Goal: Check status: Check status

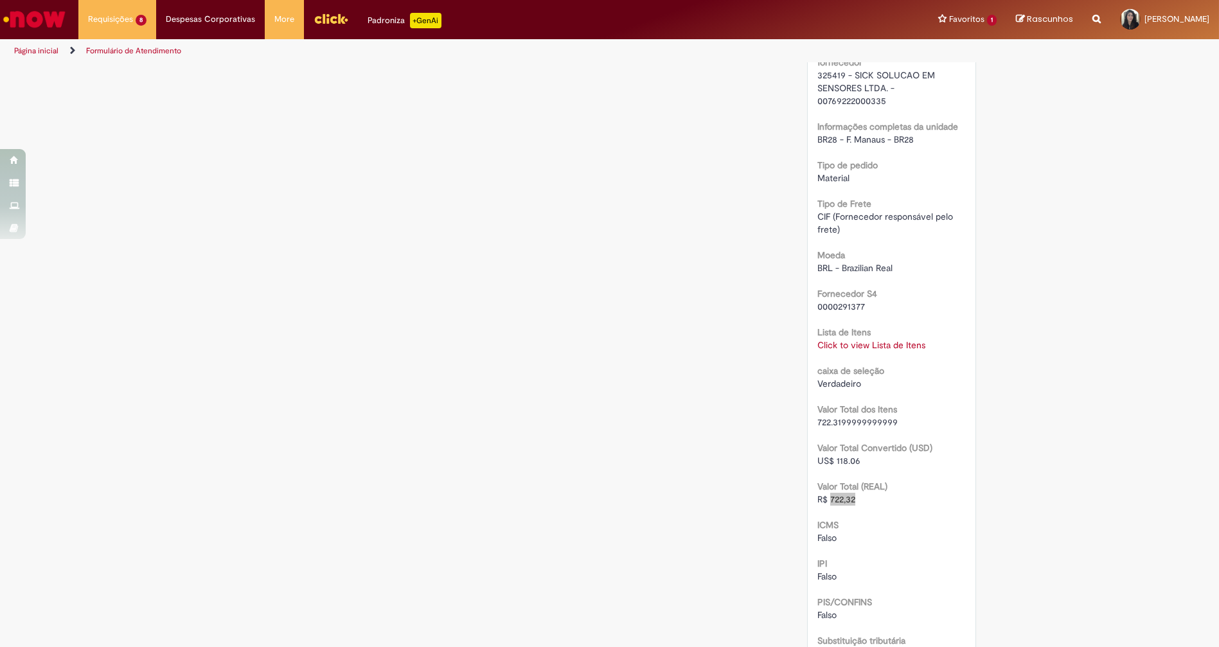
scroll to position [1141, 0]
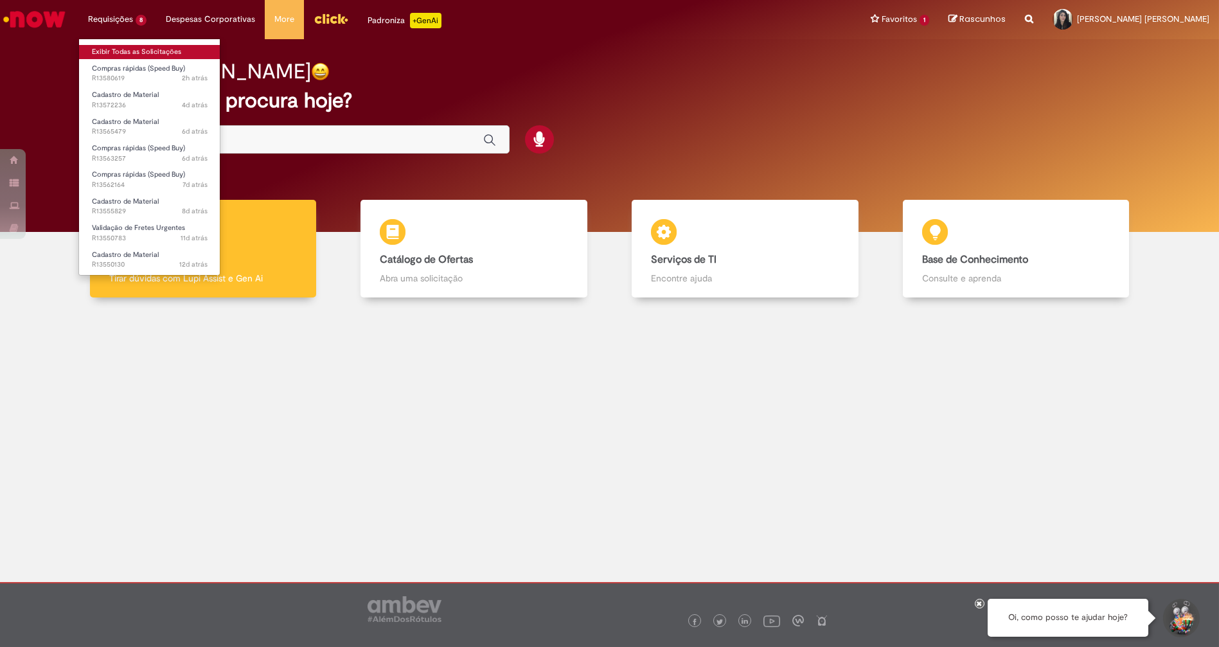
click at [138, 48] on link "Exibir Todas as Solicitações" at bounding box center [149, 52] width 141 height 14
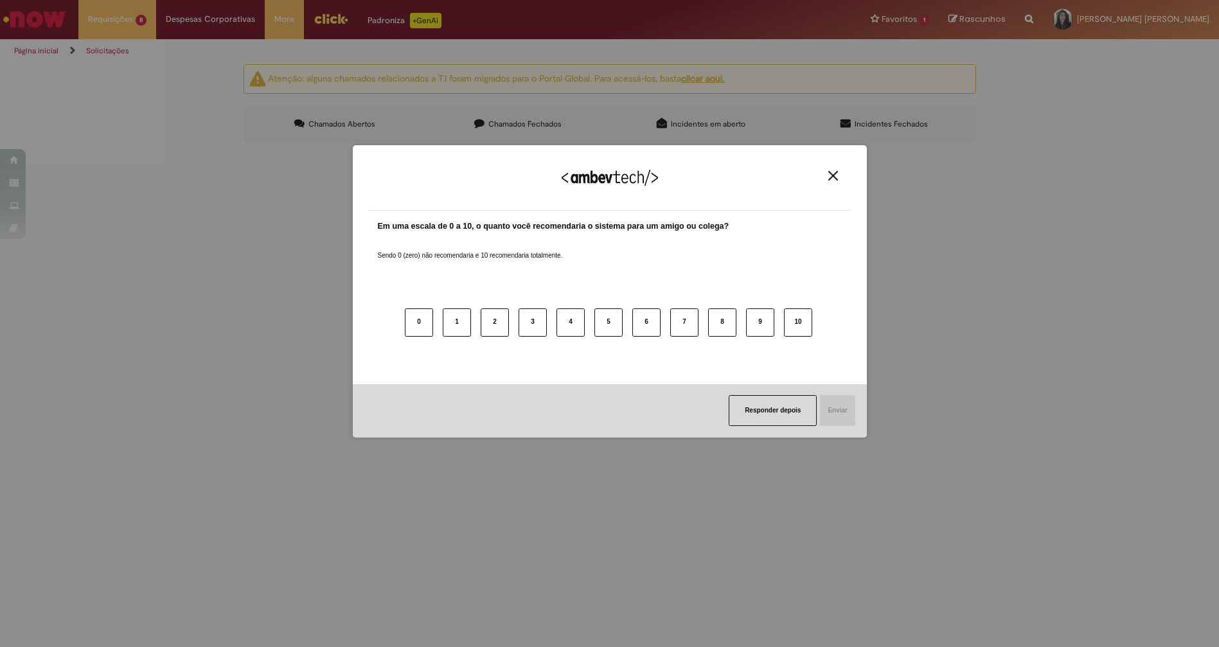
click at [834, 175] on img "Close" at bounding box center [833, 176] width 10 height 10
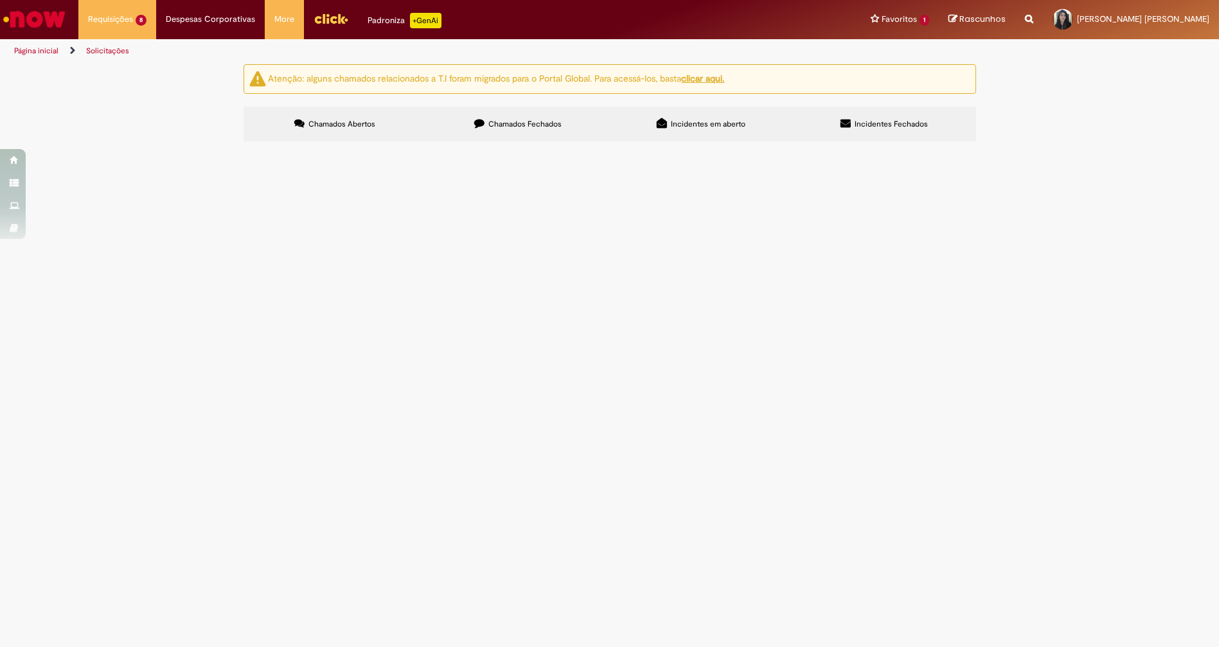
click at [0, 0] on td "sensor triger uip 01" at bounding box center [0, 0] width 0 height 0
click at [0, 0] on span "sensor triger uip 01" at bounding box center [0, 0] width 0 height 0
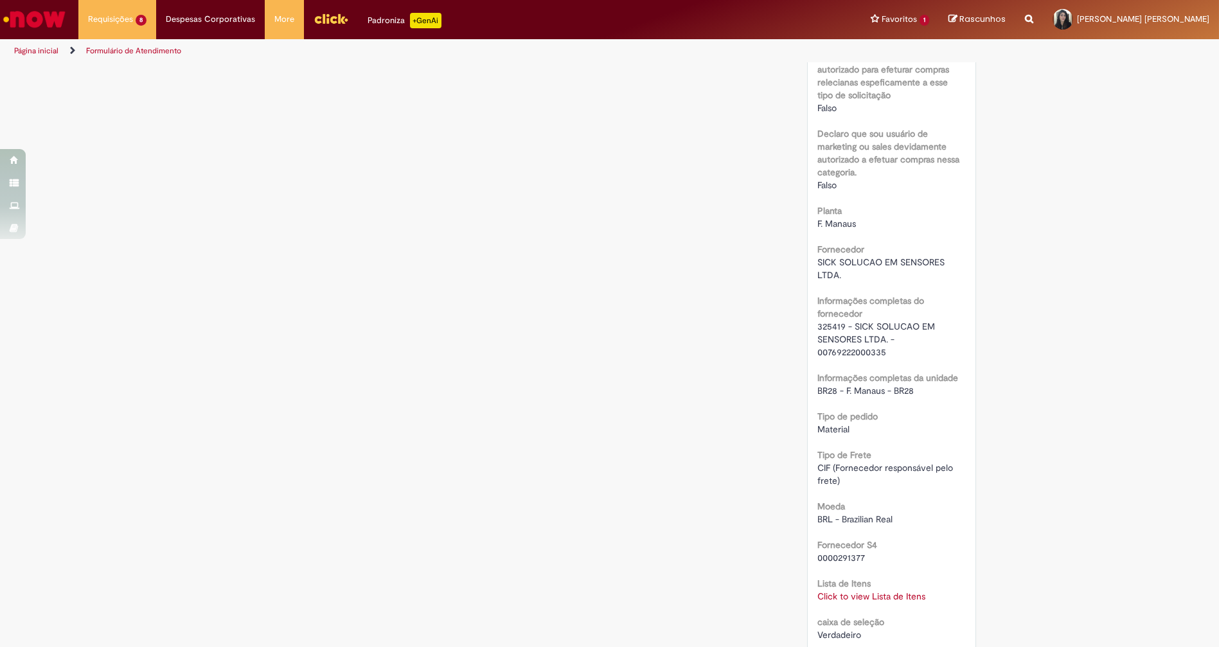
scroll to position [1285, 0]
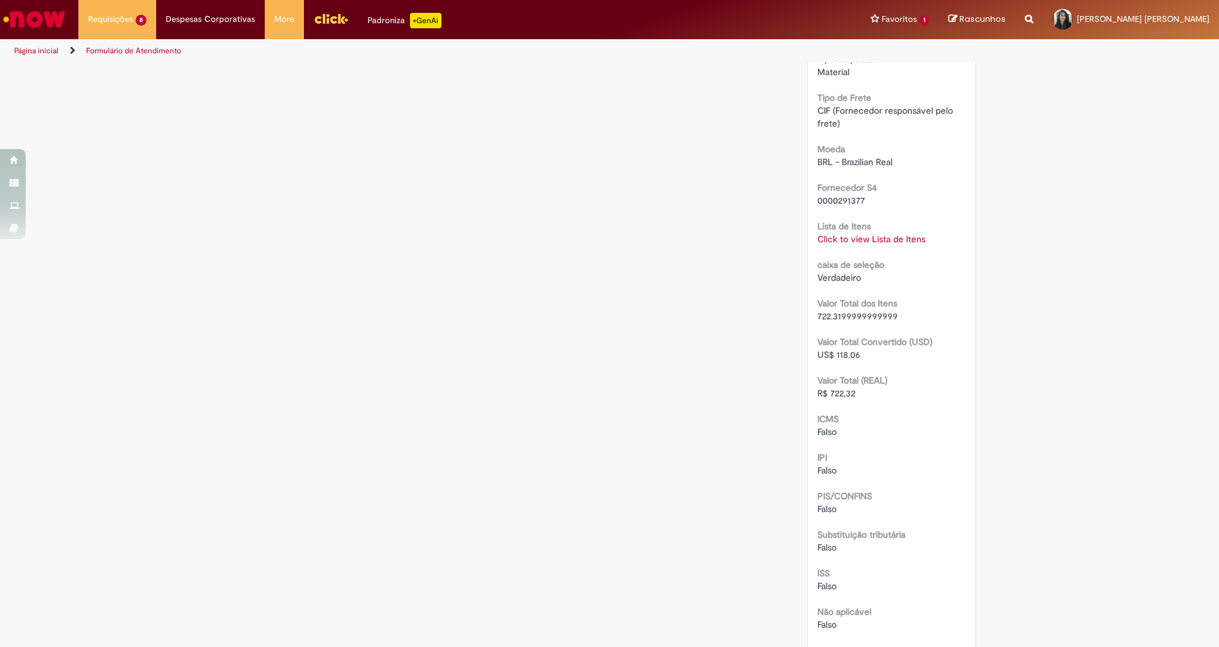
click at [848, 233] on link "Click to view Lista de Itens" at bounding box center [872, 239] width 108 height 12
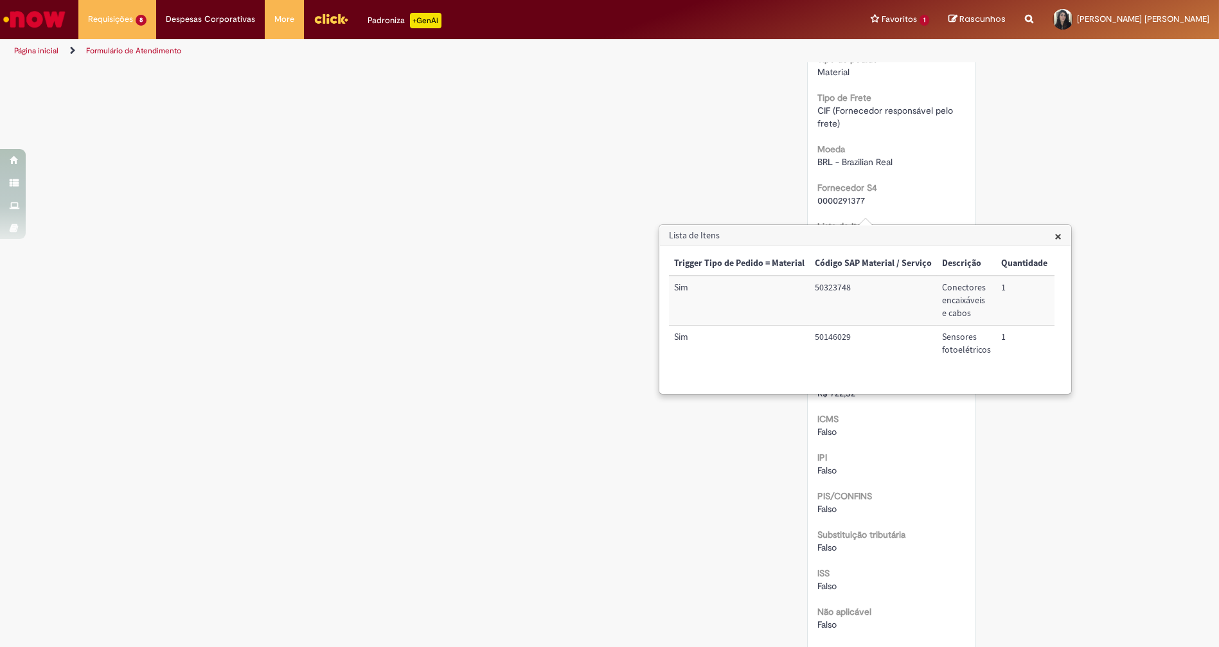
click at [825, 289] on td "50323748" at bounding box center [873, 300] width 127 height 49
copy td "50323748"
click at [825, 337] on td "50146029" at bounding box center [873, 350] width 127 height 49
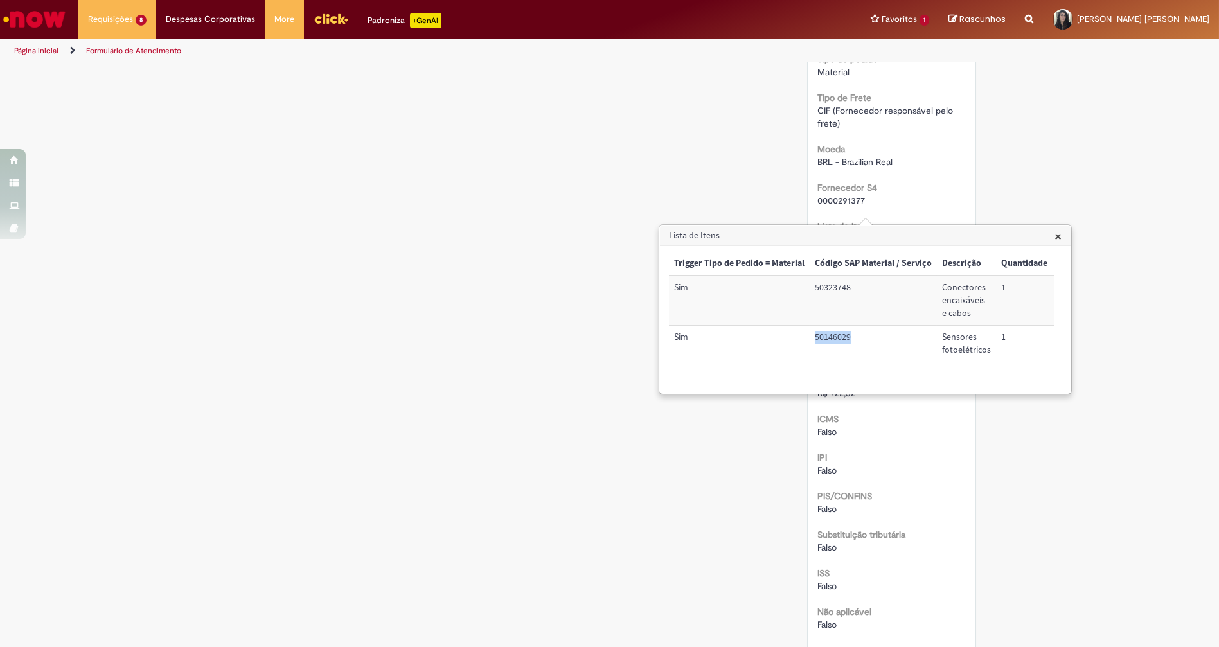
copy td "50146029"
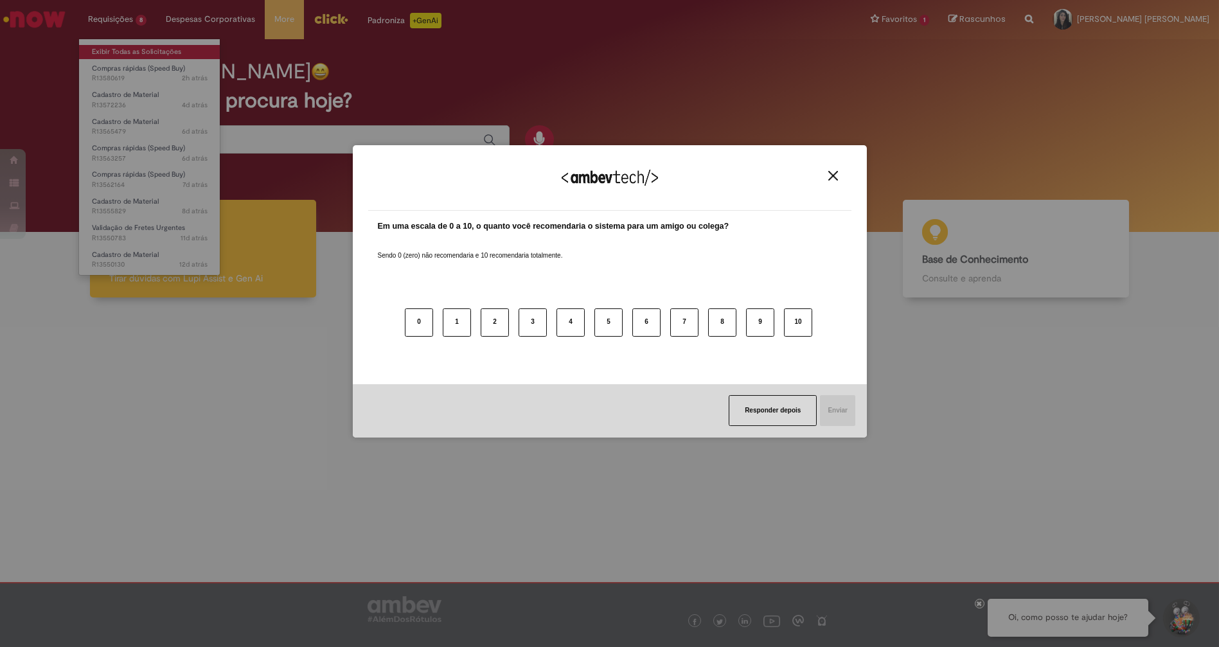
click at [134, 50] on div "Agradecemos seu feedback! Em uma escala de 0 a 10, o quanto você recomendaria o…" at bounding box center [609, 323] width 1219 height 647
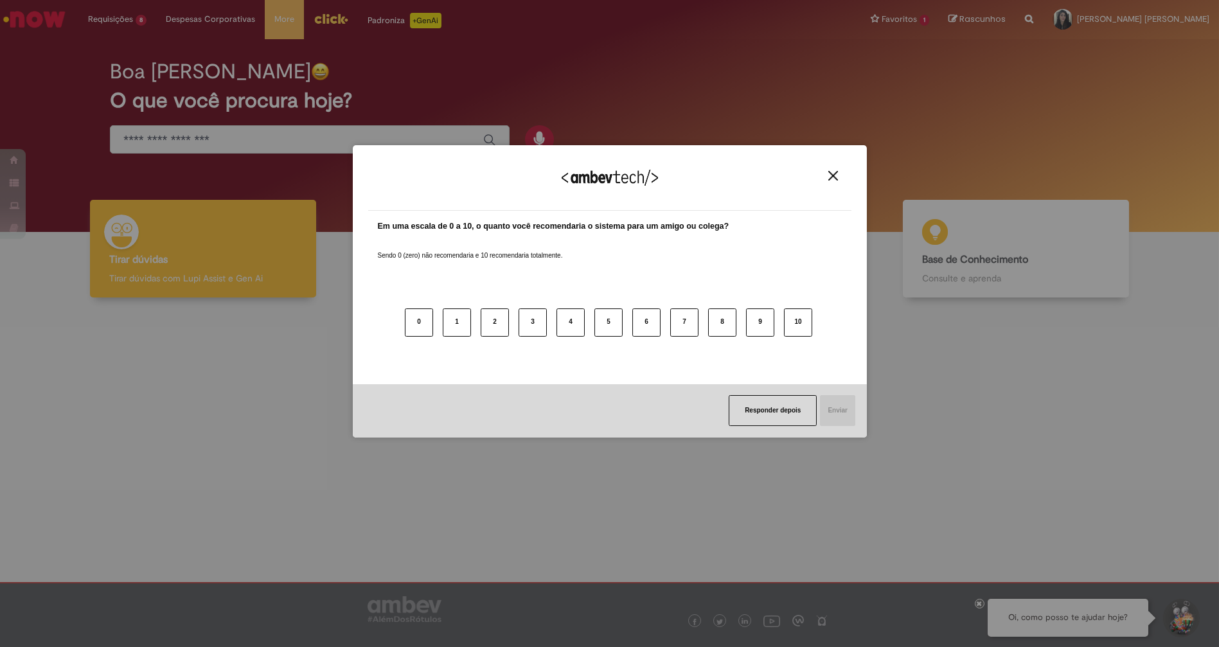
drag, startPoint x: 835, startPoint y: 184, endPoint x: 832, endPoint y: 177, distance: 7.8
click at [834, 181] on div "Agradecemos seu feedback!" at bounding box center [609, 186] width 483 height 50
click at [830, 177] on img "Close" at bounding box center [833, 176] width 10 height 10
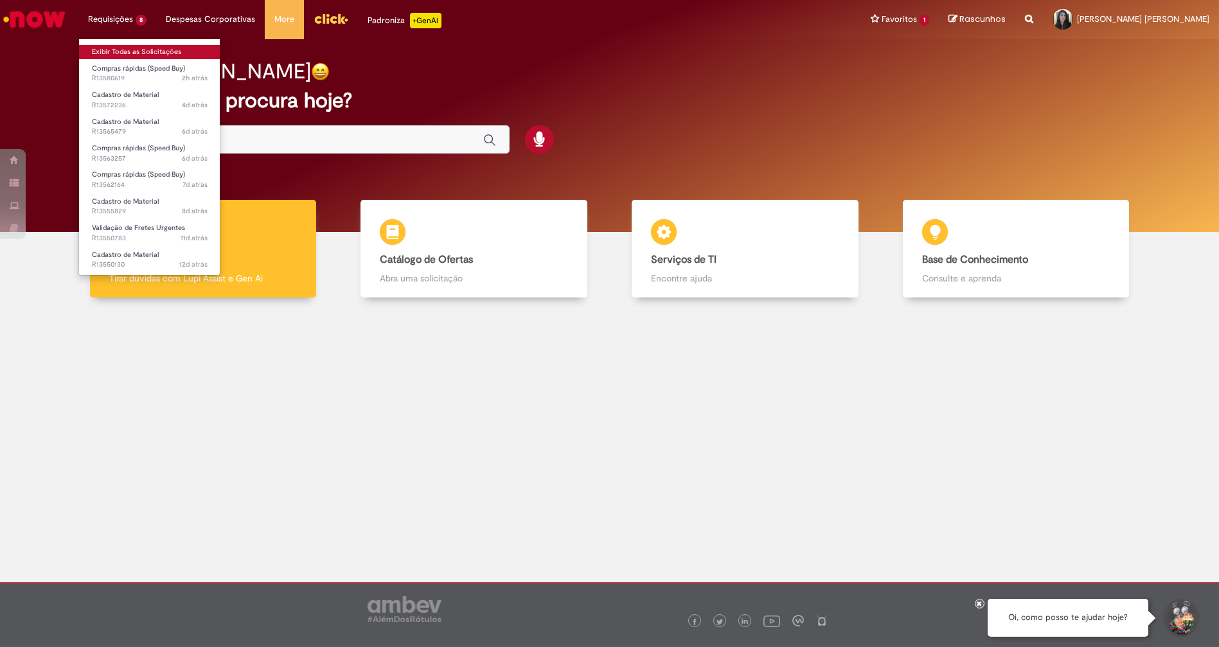
click at [150, 49] on link "Exibir Todas as Solicitações" at bounding box center [149, 52] width 141 height 14
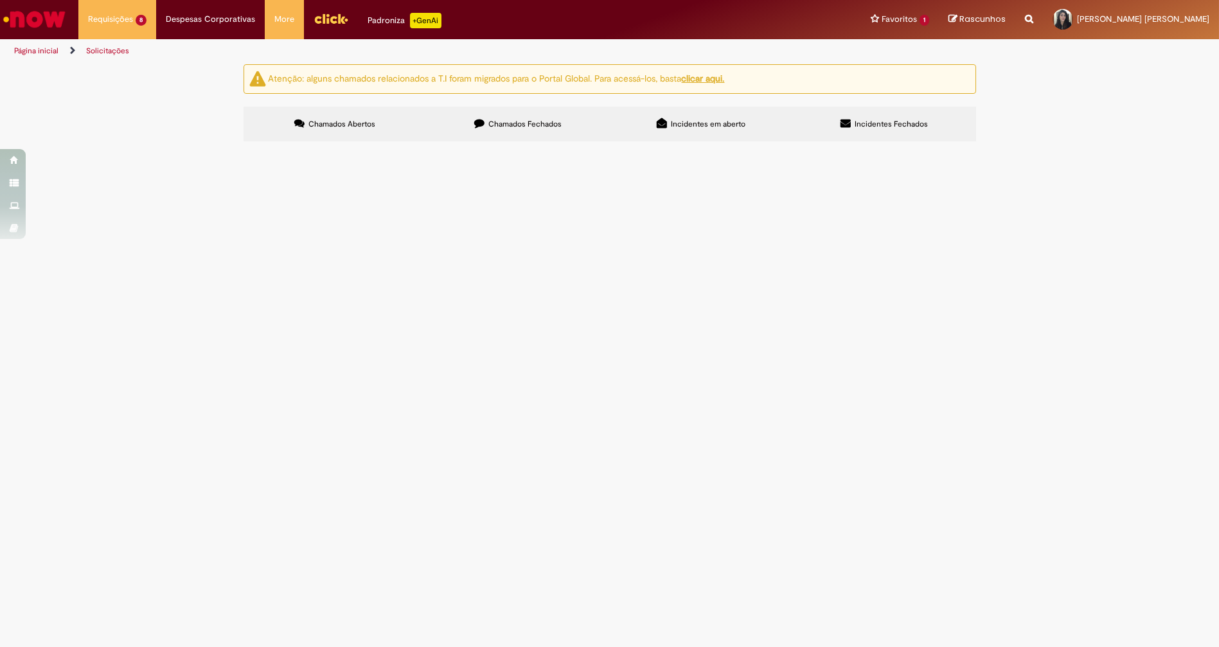
click at [0, 0] on span "Compras rápidas (Speed Buy)" at bounding box center [0, 0] width 0 height 0
click at [0, 0] on span "R13563257" at bounding box center [0, 0] width 0 height 0
drag, startPoint x: 811, startPoint y: 307, endPoint x: 811, endPoint y: 295, distance: 11.6
click at [0, 0] on td at bounding box center [0, 0] width 0 height 0
click at [0, 0] on img at bounding box center [0, 0] width 0 height 0
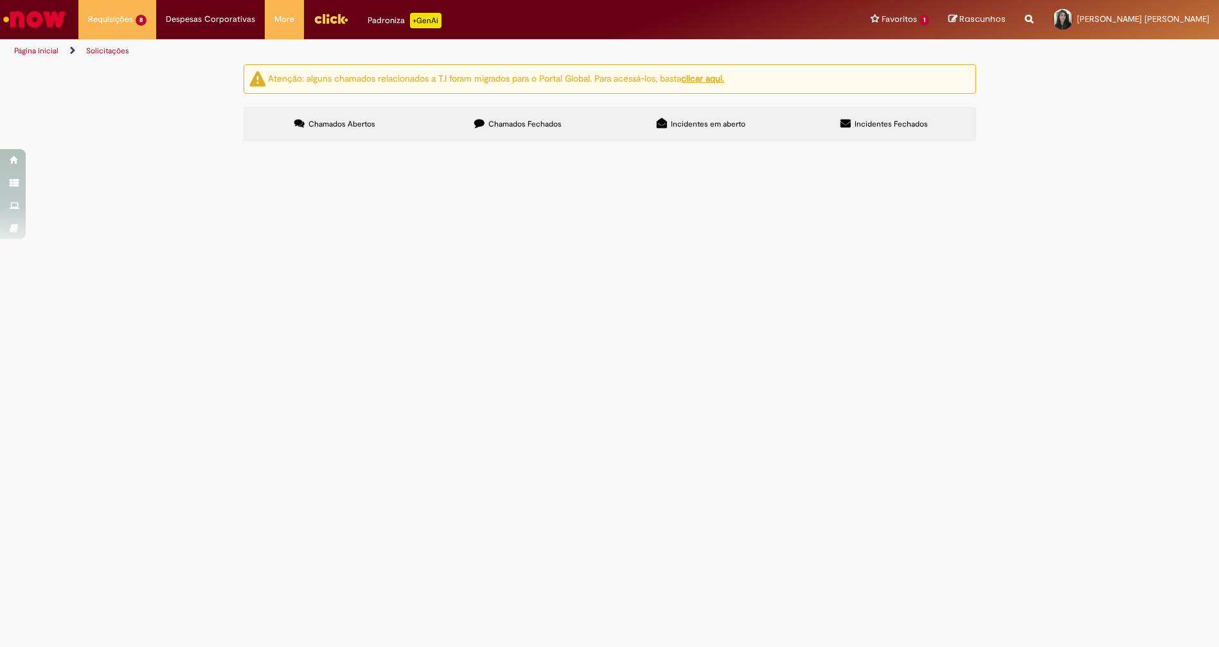
click at [0, 0] on td "R13563257" at bounding box center [0, 0] width 0 height 0
click at [0, 0] on td "Compras rápidas (Speed Buy)" at bounding box center [0, 0] width 0 height 0
drag, startPoint x: 427, startPoint y: 295, endPoint x: 434, endPoint y: 295, distance: 7.1
click at [0, 0] on span "Compras rápidas (Speed Buy)" at bounding box center [0, 0] width 0 height 0
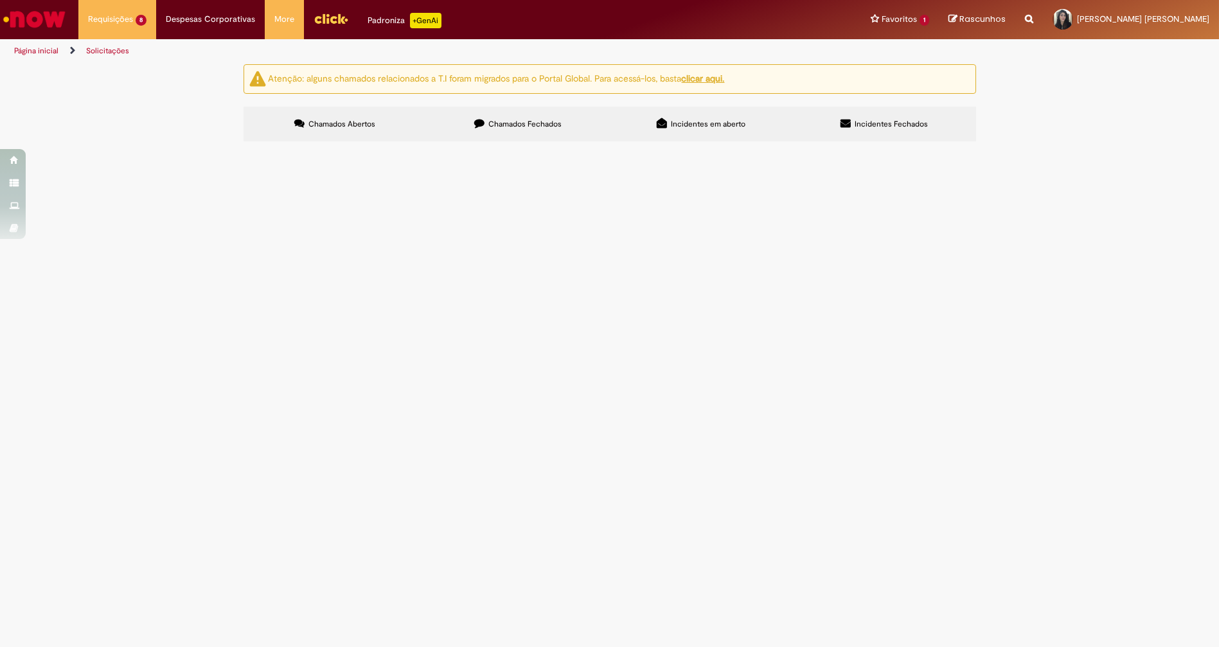
click at [0, 0] on span "CONECTOR IUP" at bounding box center [0, 0] width 0 height 0
click at [0, 0] on td "Compras rápidas (Speed Buy)" at bounding box center [0, 0] width 0 height 0
click at [0, 0] on td "R13563257" at bounding box center [0, 0] width 0 height 0
click at [0, 0] on span "R13563257" at bounding box center [0, 0] width 0 height 0
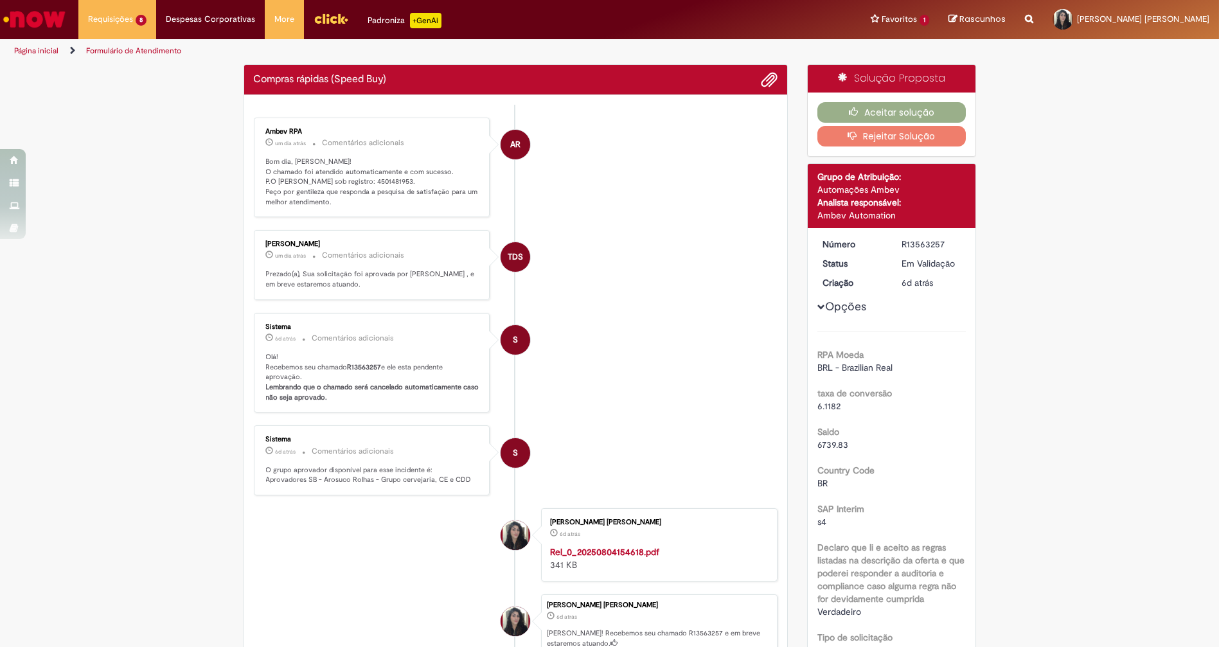
click at [362, 179] on p "Bom dia, Joyce! O chamado foi atendido automaticamente e com sucesso. P.O gerad…" at bounding box center [373, 182] width 214 height 51
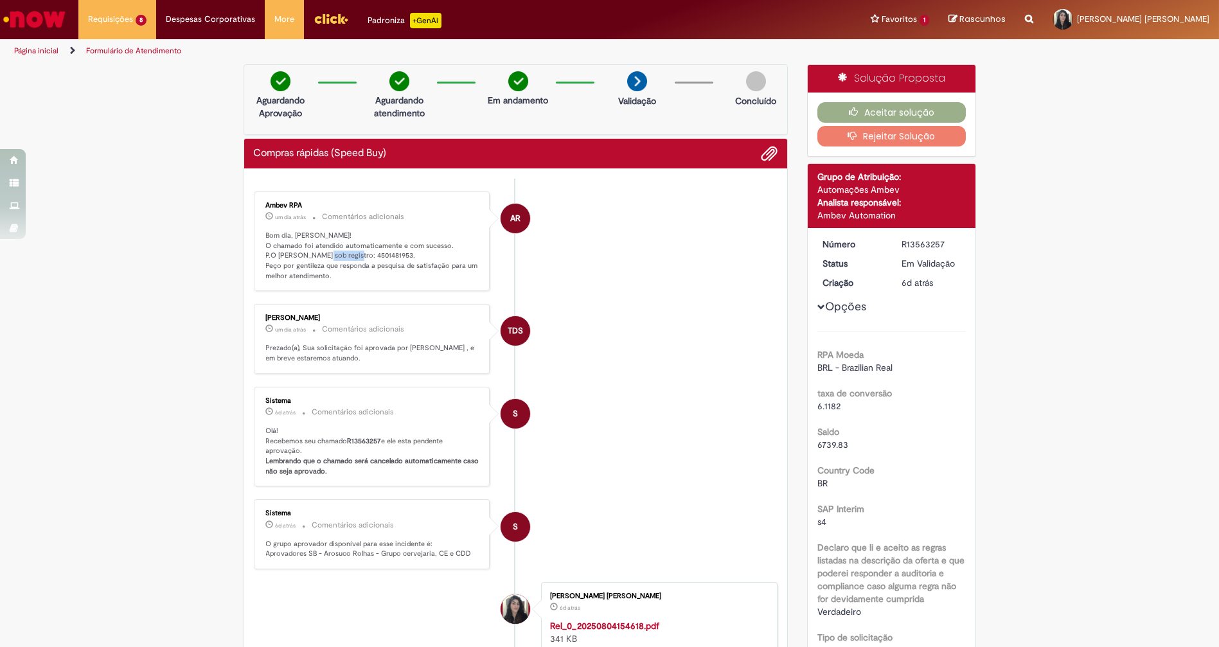
copy p "4501481953"
click at [882, 109] on button "Aceitar solução" at bounding box center [892, 112] width 148 height 21
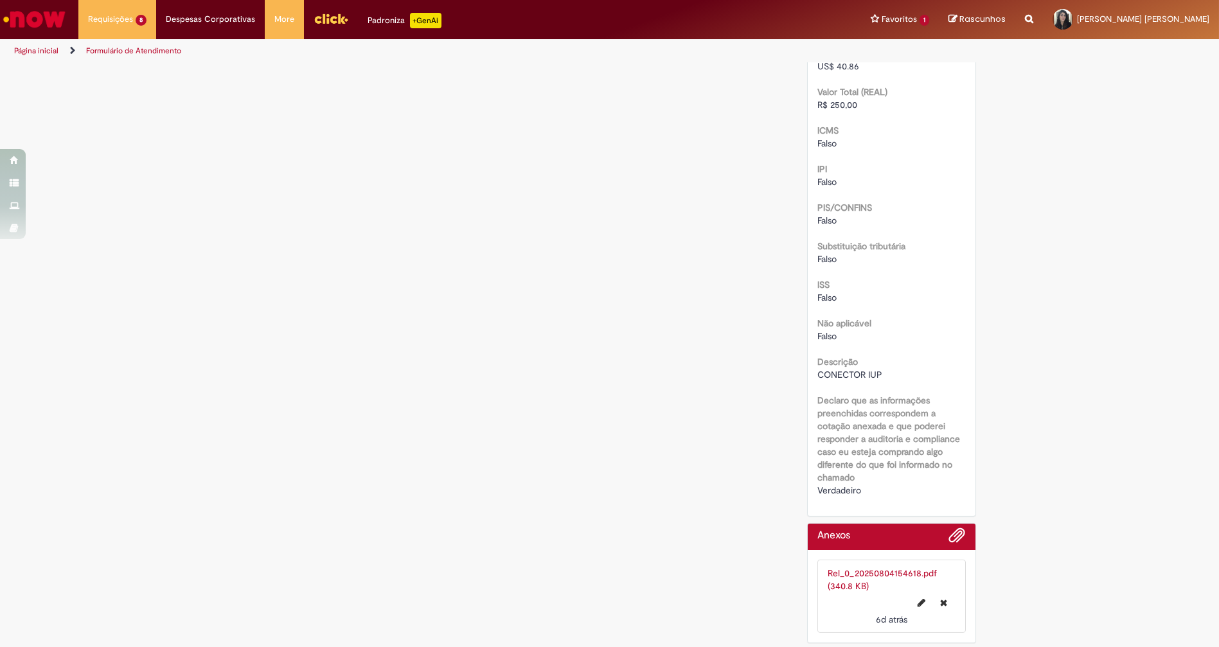
scroll to position [1406, 0]
click at [838, 577] on div "Rel_0_20250804154618.pdf (340.8 KB)" at bounding box center [892, 580] width 128 height 26
click at [832, 573] on link "Rel_0_20250804154618.pdf (340.8 KB)" at bounding box center [882, 580] width 109 height 24
